Goal: Find specific page/section: Find specific page/section

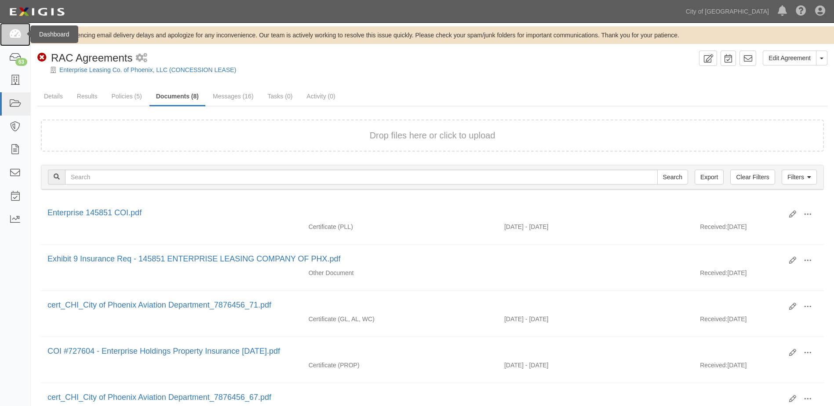
click at [18, 40] on link at bounding box center [15, 34] width 30 height 23
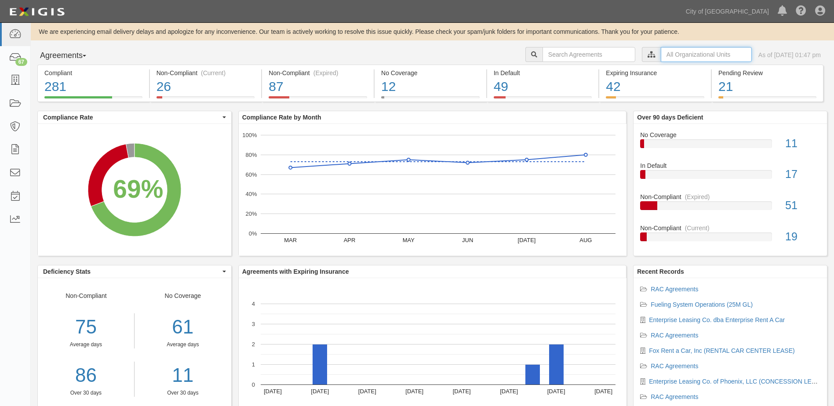
click at [661, 52] on input "text" at bounding box center [706, 54] width 91 height 15
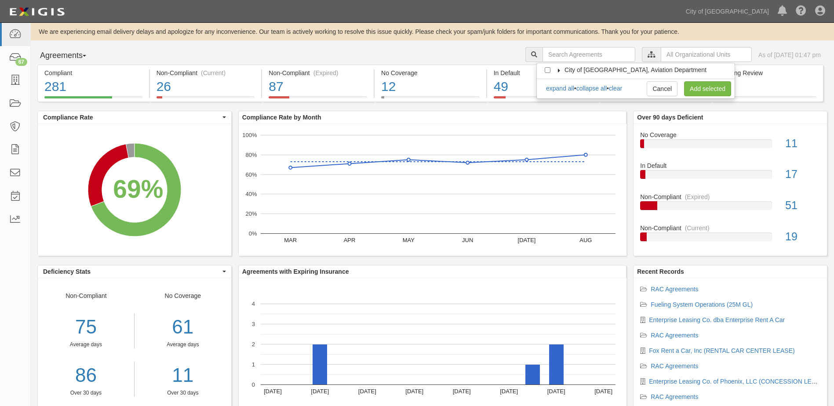
click at [558, 70] on icon at bounding box center [559, 71] width 6 height 4
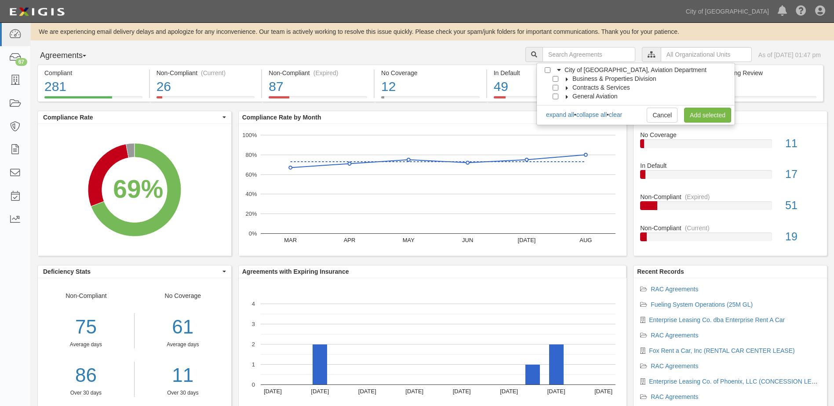
click at [566, 78] on icon at bounding box center [567, 79] width 6 height 4
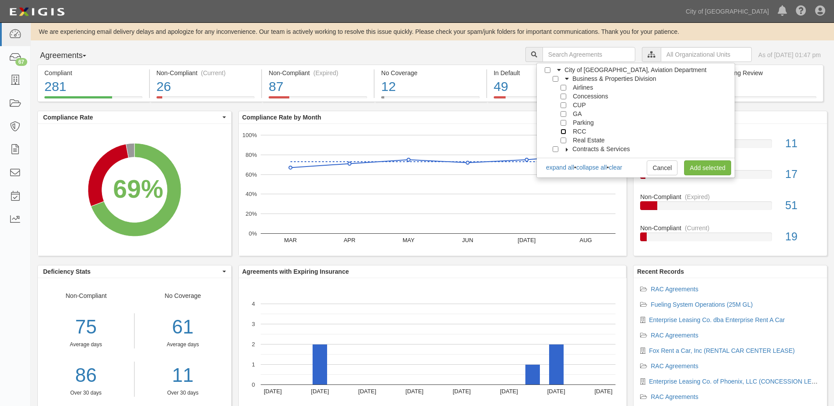
click at [564, 134] on input "RCC" at bounding box center [564, 132] width 6 height 6
checkbox input "true"
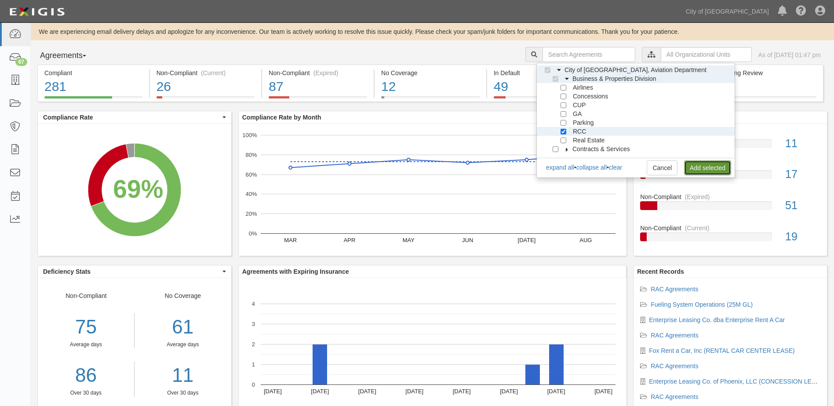
click at [698, 167] on link "Add selected" at bounding box center [707, 168] width 47 height 15
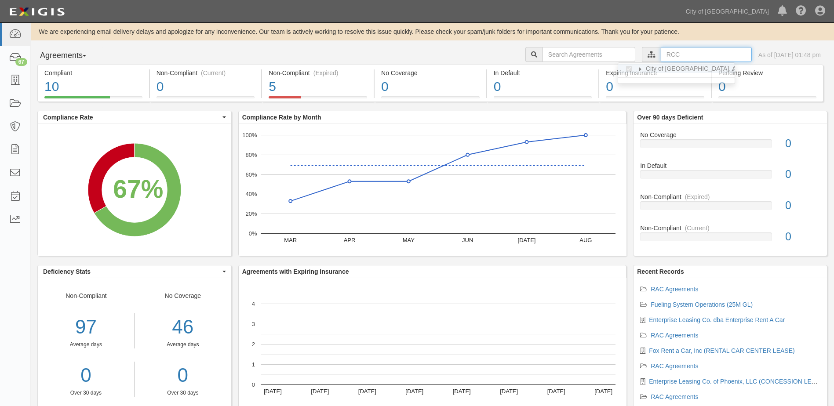
click at [661, 53] on input "text" at bounding box center [706, 54] width 91 height 15
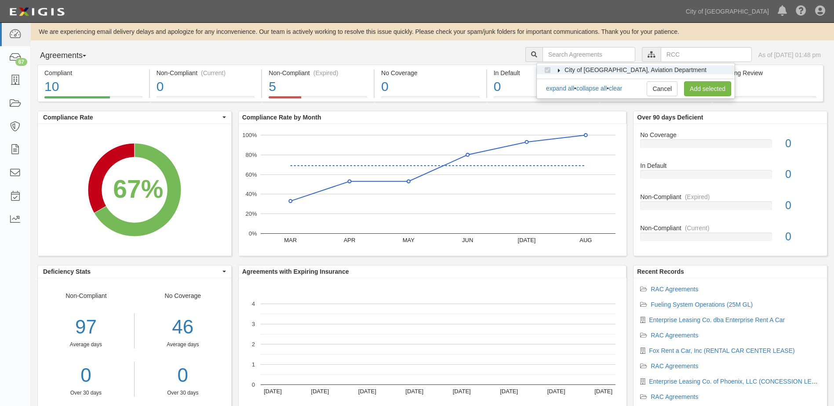
click at [560, 71] on icon at bounding box center [559, 71] width 6 height 4
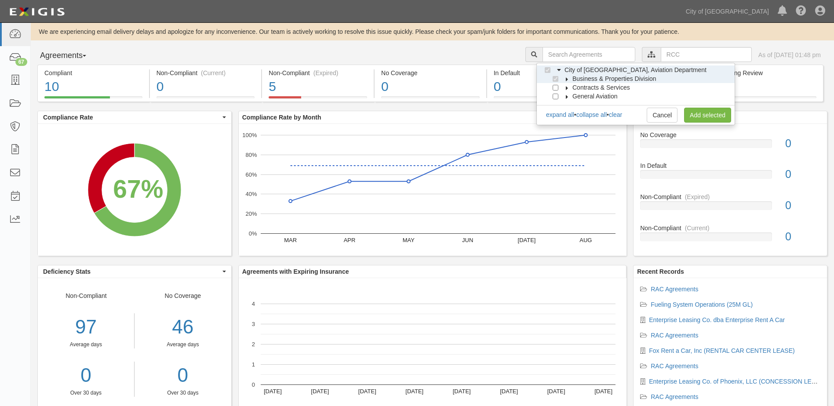
click at [567, 80] on icon at bounding box center [567, 79] width 6 height 4
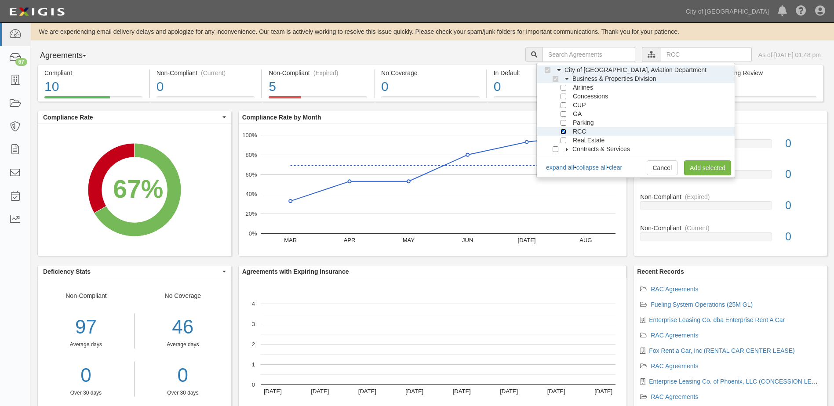
click at [564, 132] on input "RCC" at bounding box center [564, 132] width 6 height 6
checkbox input "false"
click at [558, 140] on div at bounding box center [558, 140] width 8 height 6
click at [561, 140] on input "Real Estate" at bounding box center [564, 141] width 6 height 6
checkbox input "true"
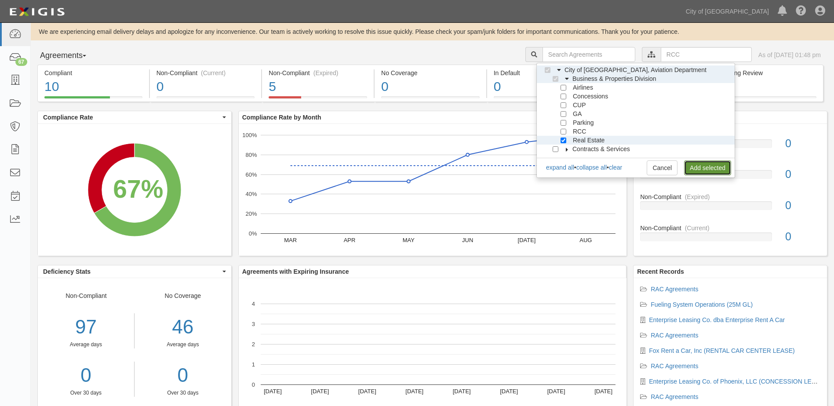
click at [717, 169] on link "Add selected" at bounding box center [707, 168] width 47 height 15
